Goal: Use online tool/utility: Utilize a website feature to perform a specific function

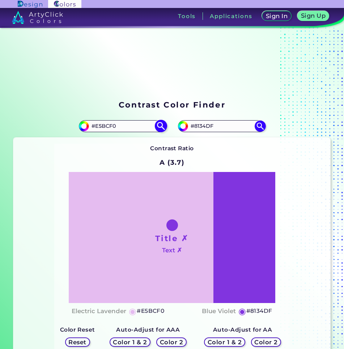
drag, startPoint x: 0, startPoint y: 0, endPoint x: 139, endPoint y: 123, distance: 185.3
click at [138, 123] on input "#E5BCF0" at bounding box center [122, 126] width 67 height 10
type input "#b77a1c"
click at [159, 126] on img at bounding box center [161, 126] width 13 height 13
type input "#b77a1c"
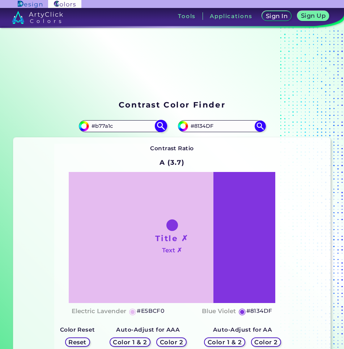
type input "#B77A1C"
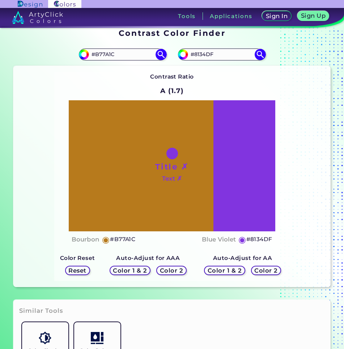
scroll to position [72, 0]
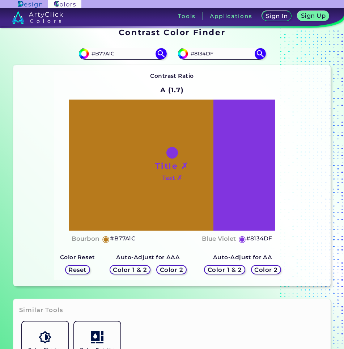
click at [139, 269] on h5 "Color 1 & 2" at bounding box center [130, 270] width 36 height 6
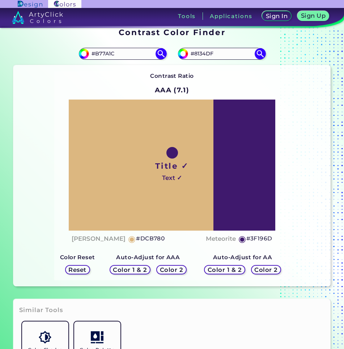
click at [167, 270] on h5 "Color 2" at bounding box center [171, 269] width 21 height 5
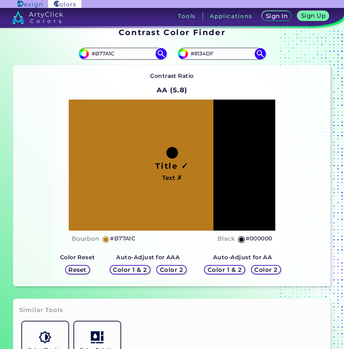
click at [256, 270] on h5 "Color 2" at bounding box center [266, 270] width 24 height 6
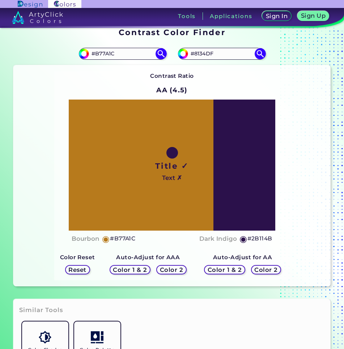
click at [229, 268] on h5 "Color 1 & 2" at bounding box center [224, 269] width 31 height 5
